Goal: Task Accomplishment & Management: Use online tool/utility

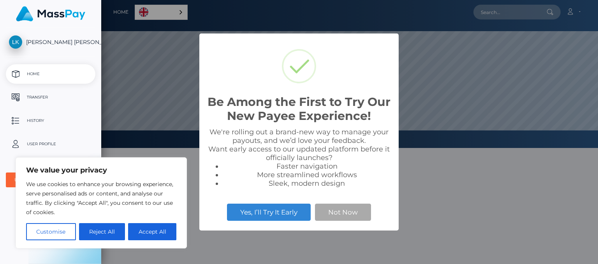
scroll to position [148, 497]
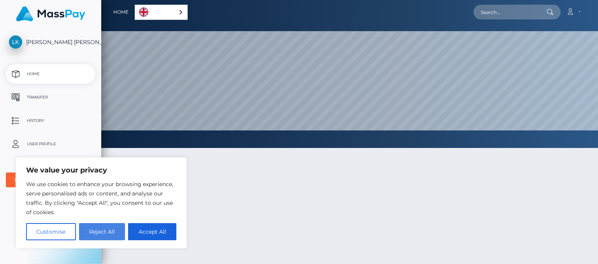
click at [105, 231] on button "Reject All" at bounding box center [102, 231] width 46 height 17
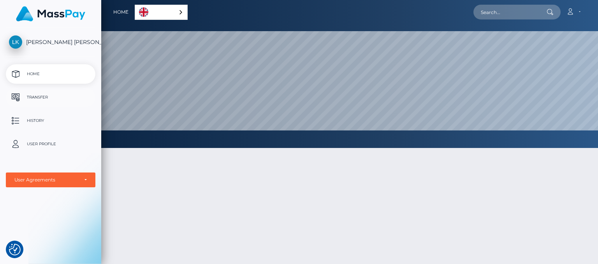
click at [47, 100] on p "Transfer" at bounding box center [50, 98] width 83 height 12
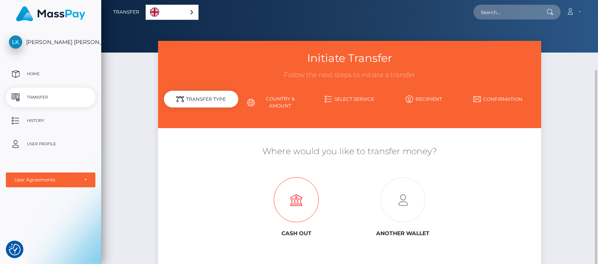
scroll to position [69, 0]
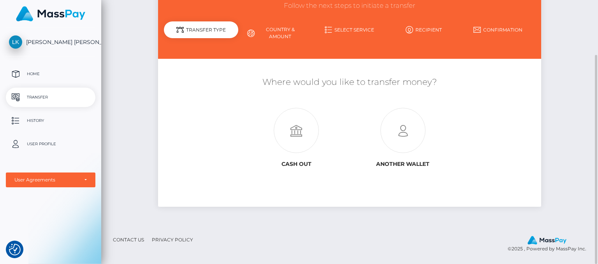
click at [226, 31] on div "Transfer Type" at bounding box center [201, 29] width 74 height 17
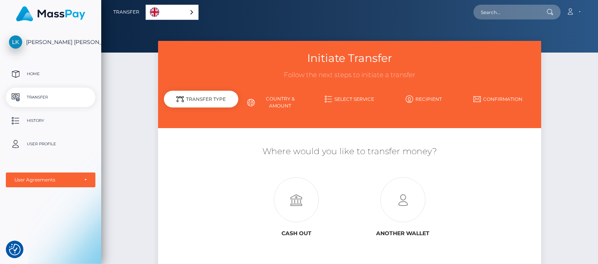
click at [40, 13] on img at bounding box center [50, 13] width 69 height 15
